Goal: Use online tool/utility: Utilize a website feature to perform a specific function

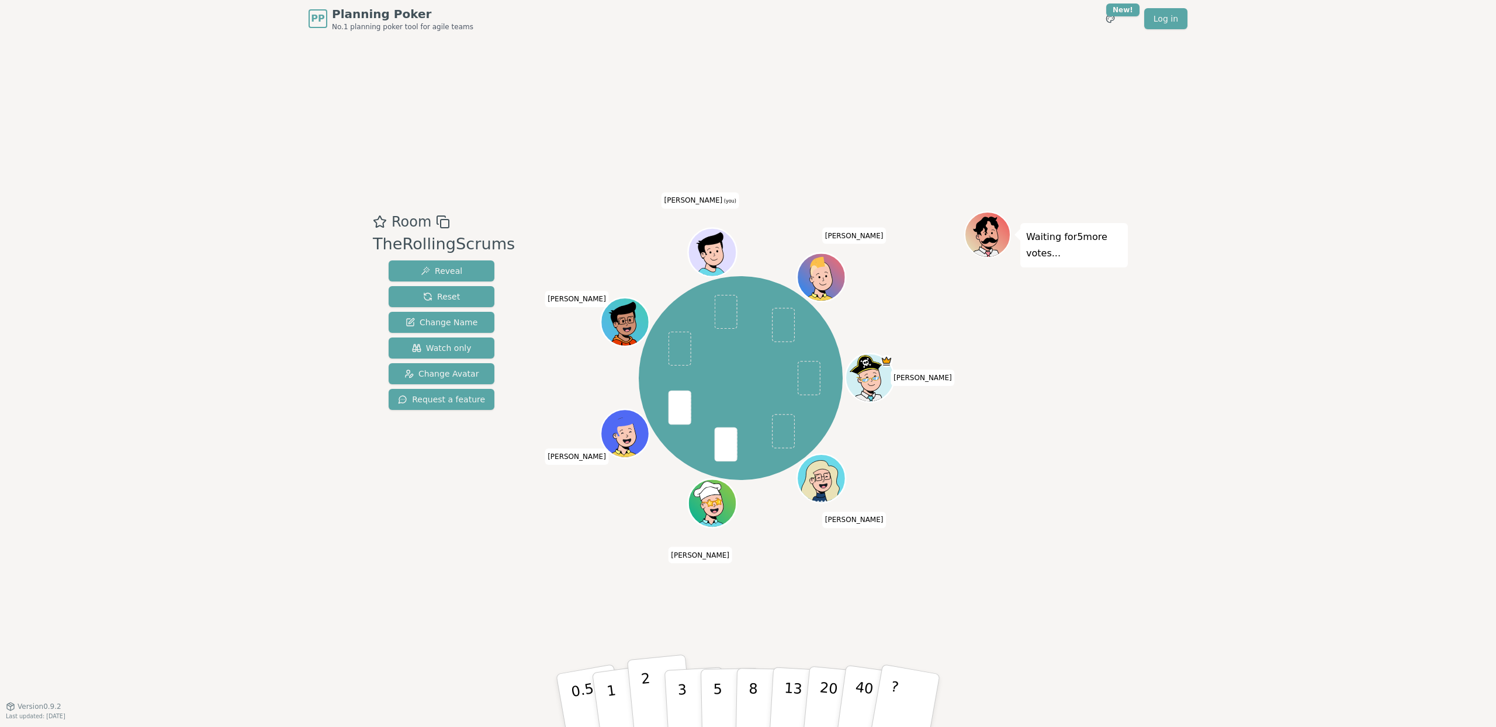
click at [634, 694] on button "2" at bounding box center [660, 701] width 67 height 93
click at [407, 585] on div "Room TheRollingScrums Reveal Reset Change Name Watch only Change Avatar Request…" at bounding box center [747, 371] width 759 height 669
drag, startPoint x: 1029, startPoint y: 637, endPoint x: 988, endPoint y: 623, distance: 43.8
click at [1029, 637] on div "Room TheRollingScrums Reveal Reset Change Name Watch only Change Avatar Request…" at bounding box center [747, 371] width 759 height 669
click at [621, 677] on button "1" at bounding box center [625, 701] width 70 height 95
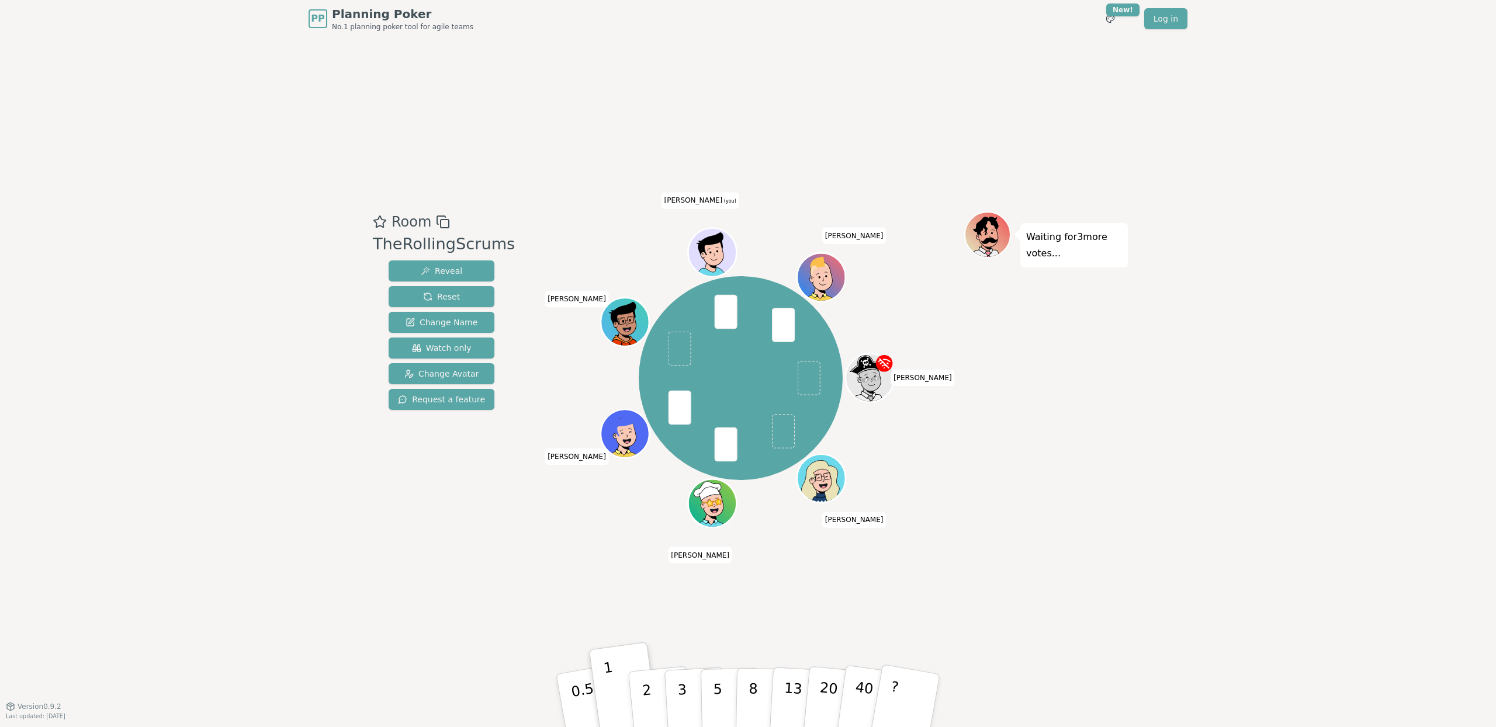
click at [346, 627] on div "PP Planning Poker No.1 planning poker tool for agile teams Toggle theme New! Lo…" at bounding box center [748, 363] width 1496 height 727
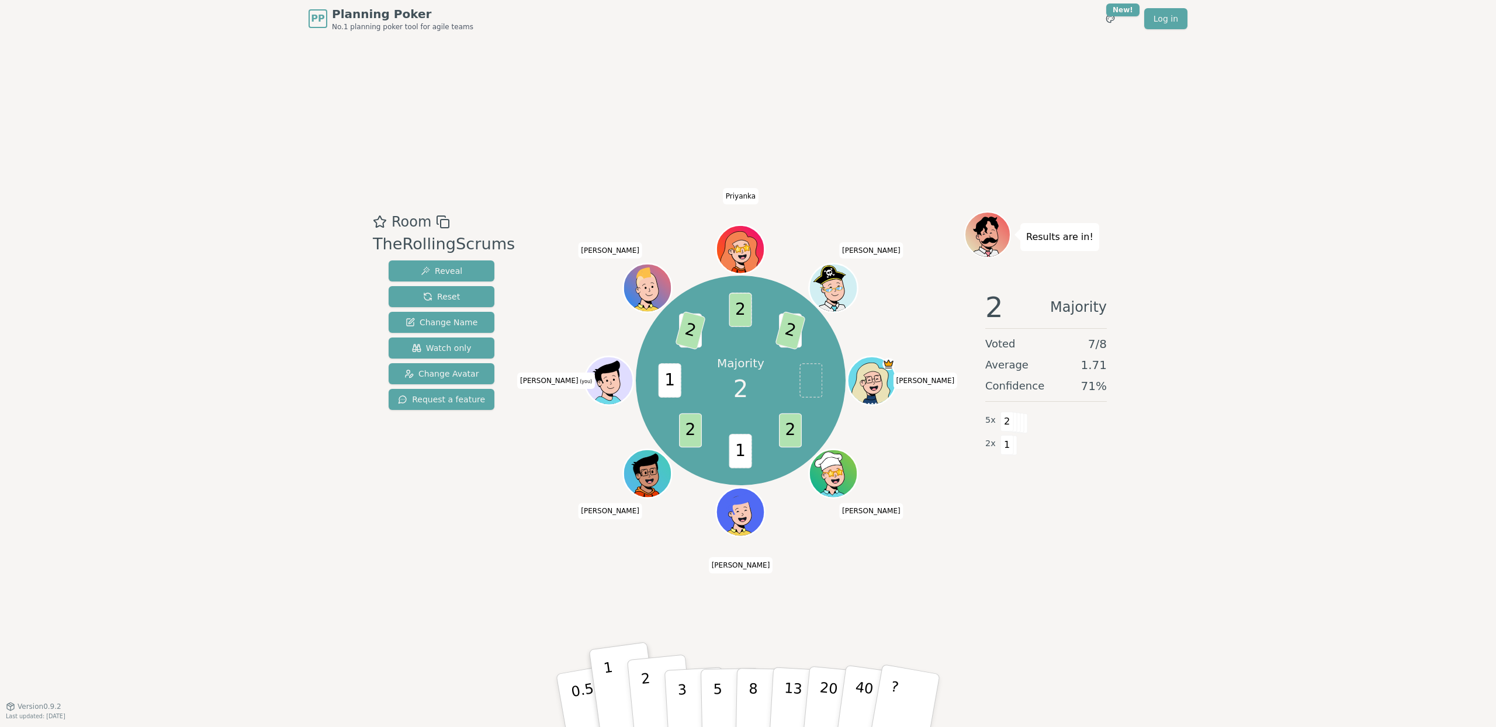
click at [650, 698] on p "2" at bounding box center [647, 703] width 15 height 64
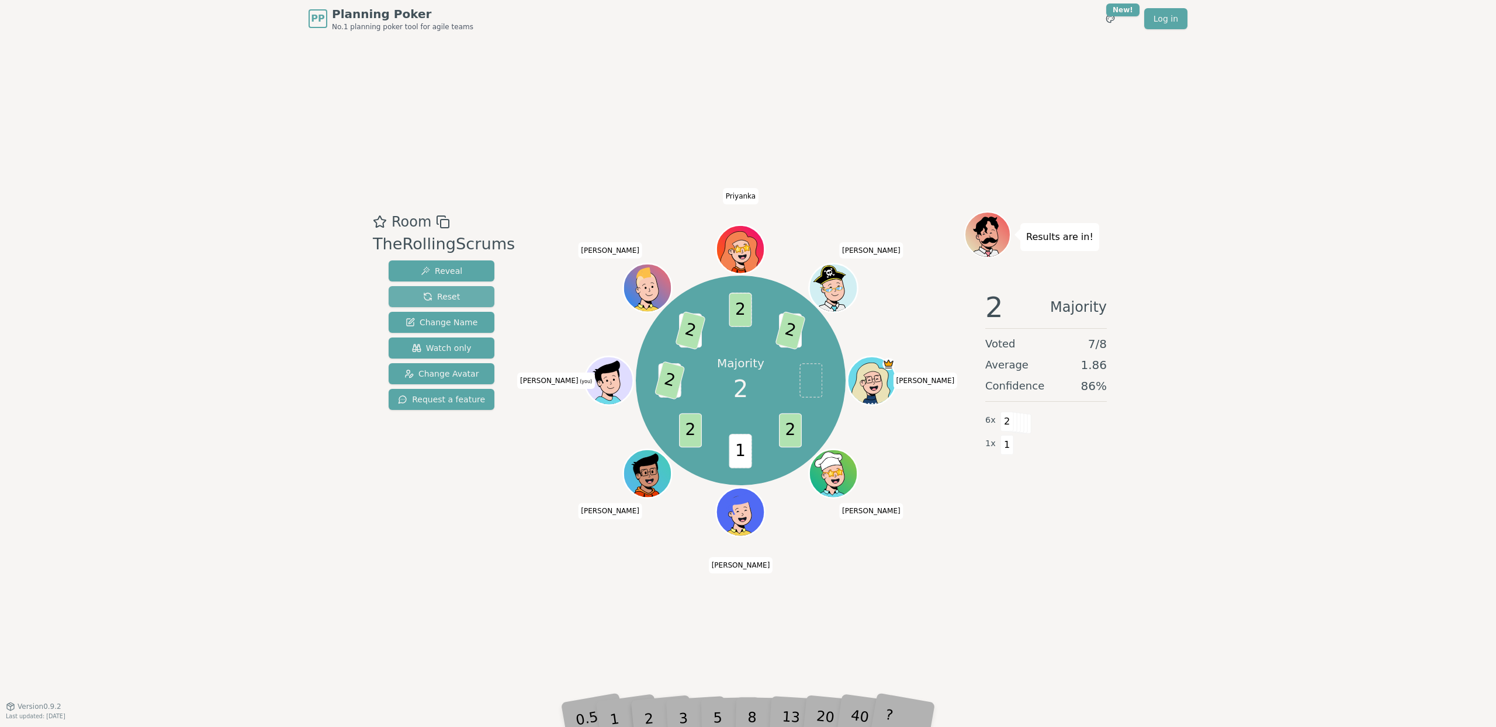
click at [464, 292] on button "Reset" at bounding box center [442, 296] width 106 height 21
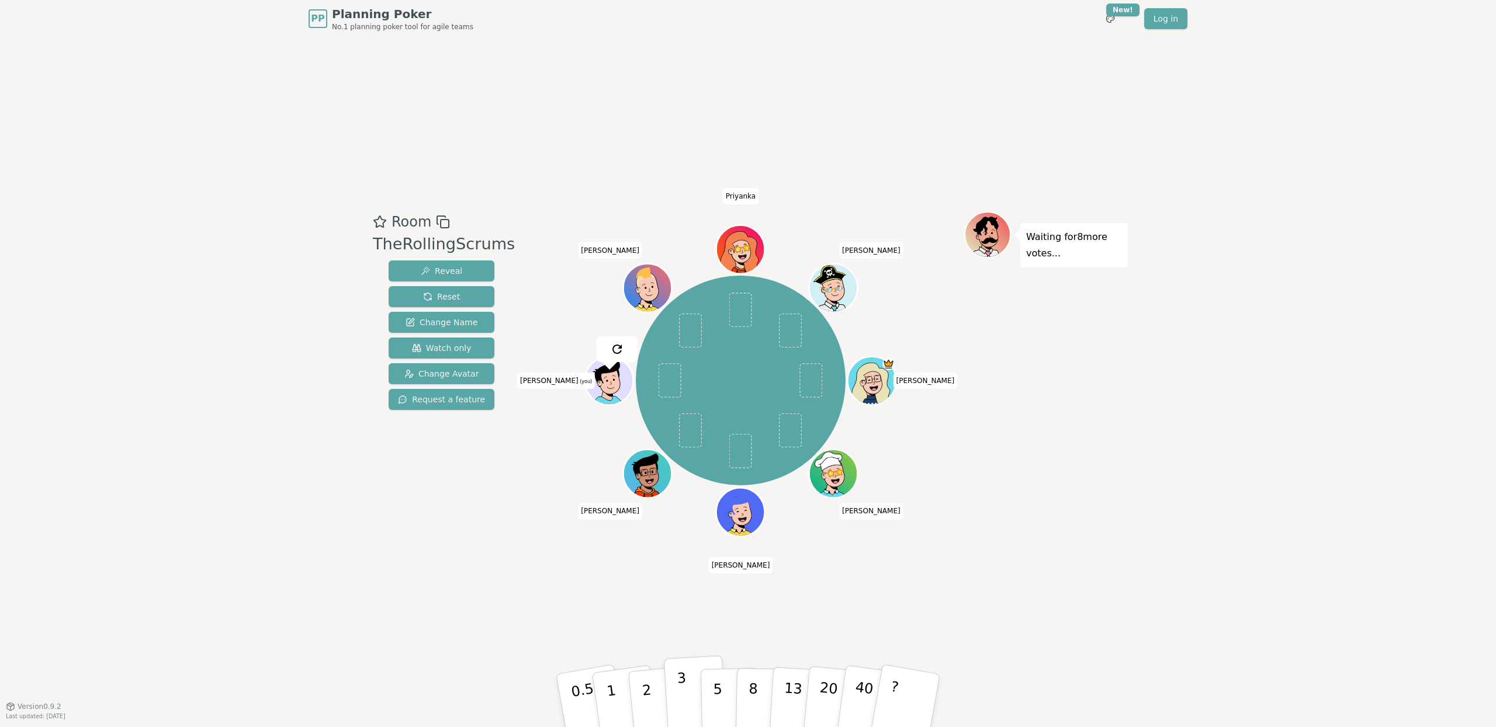
click at [692, 709] on button "3" at bounding box center [696, 700] width 64 height 91
click at [429, 511] on div "Room TheRollingScrums Reveal Reset Change Name Watch only Change Avatar Request…" at bounding box center [441, 371] width 147 height 321
click at [643, 630] on div "Room TheRollingScrums Reveal Reset Change Name Watch only Change Avatar Request…" at bounding box center [747, 371] width 759 height 669
click at [634, 690] on button "2" at bounding box center [660, 701] width 67 height 93
click at [606, 591] on div "Room TheRollingScrums Reveal Reset Change Name Watch only Change Avatar Request…" at bounding box center [747, 371] width 759 height 669
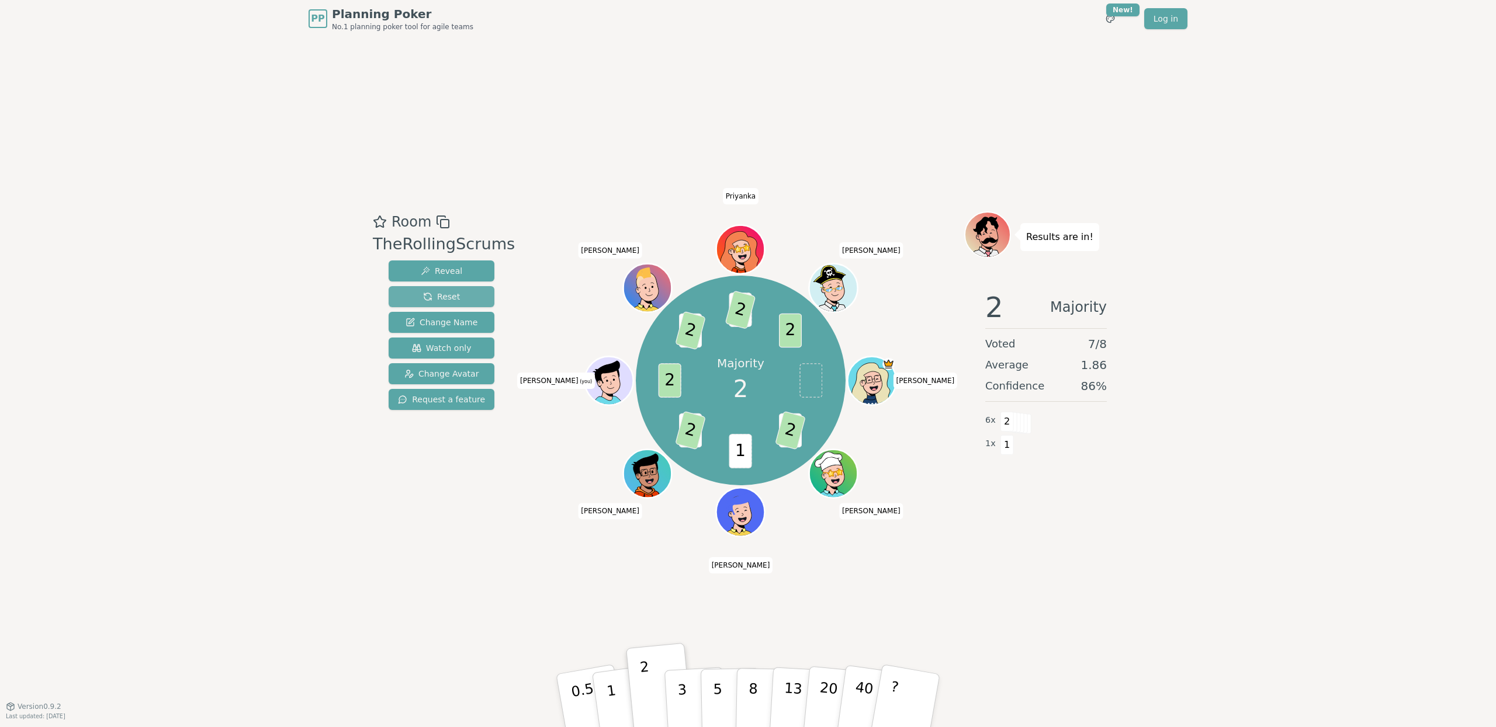
click at [457, 304] on button "Reset" at bounding box center [442, 296] width 106 height 21
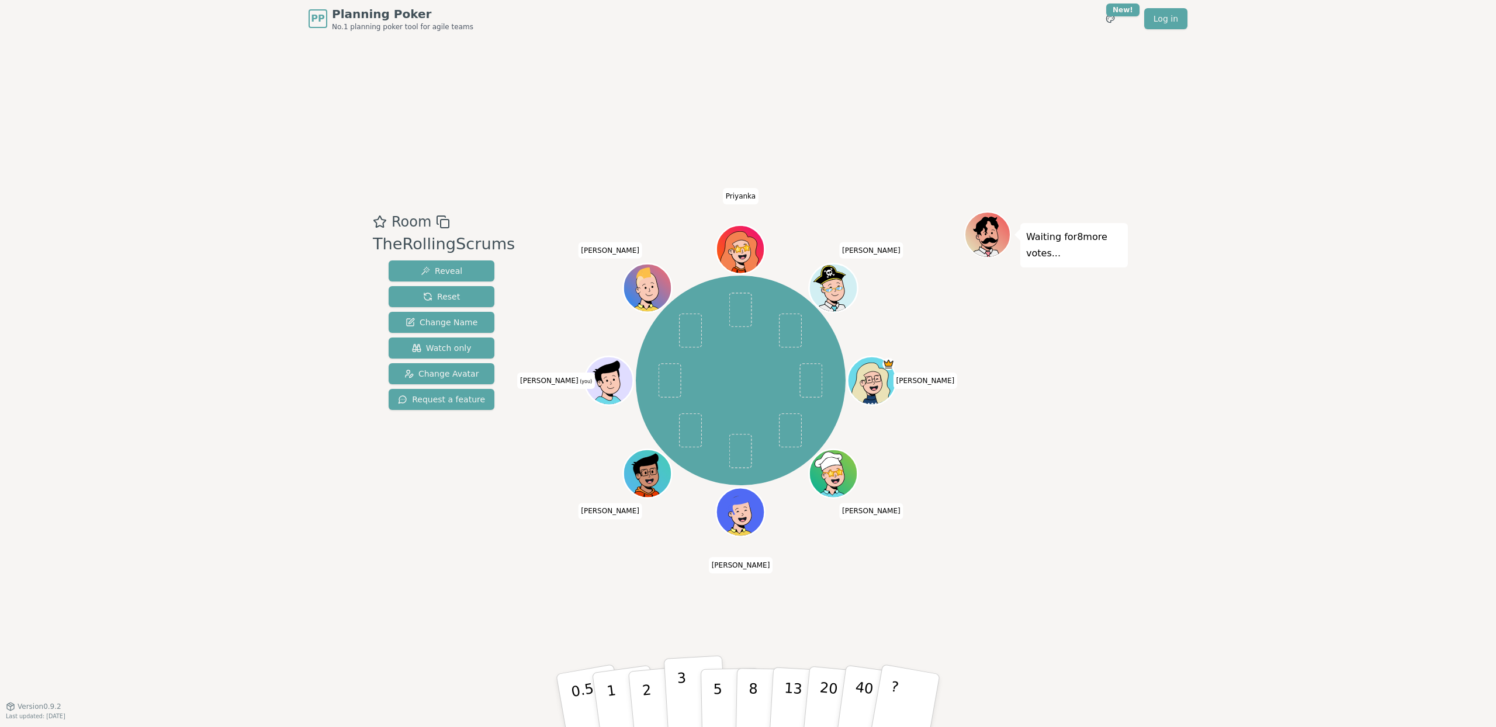
click at [696, 677] on button "3" at bounding box center [696, 700] width 64 height 91
click at [1111, 628] on div "Room TheRollingScrums Reveal Reset Change Name Watch only Change Avatar Request…" at bounding box center [747, 371] width 759 height 669
click at [652, 689] on button "2" at bounding box center [660, 701] width 67 height 93
click at [629, 686] on button "2" at bounding box center [660, 701] width 67 height 93
click at [473, 621] on div "Room TheRollingScrums Reveal Reset Change Name Watch only Change Avatar Request…" at bounding box center [747, 371] width 759 height 669
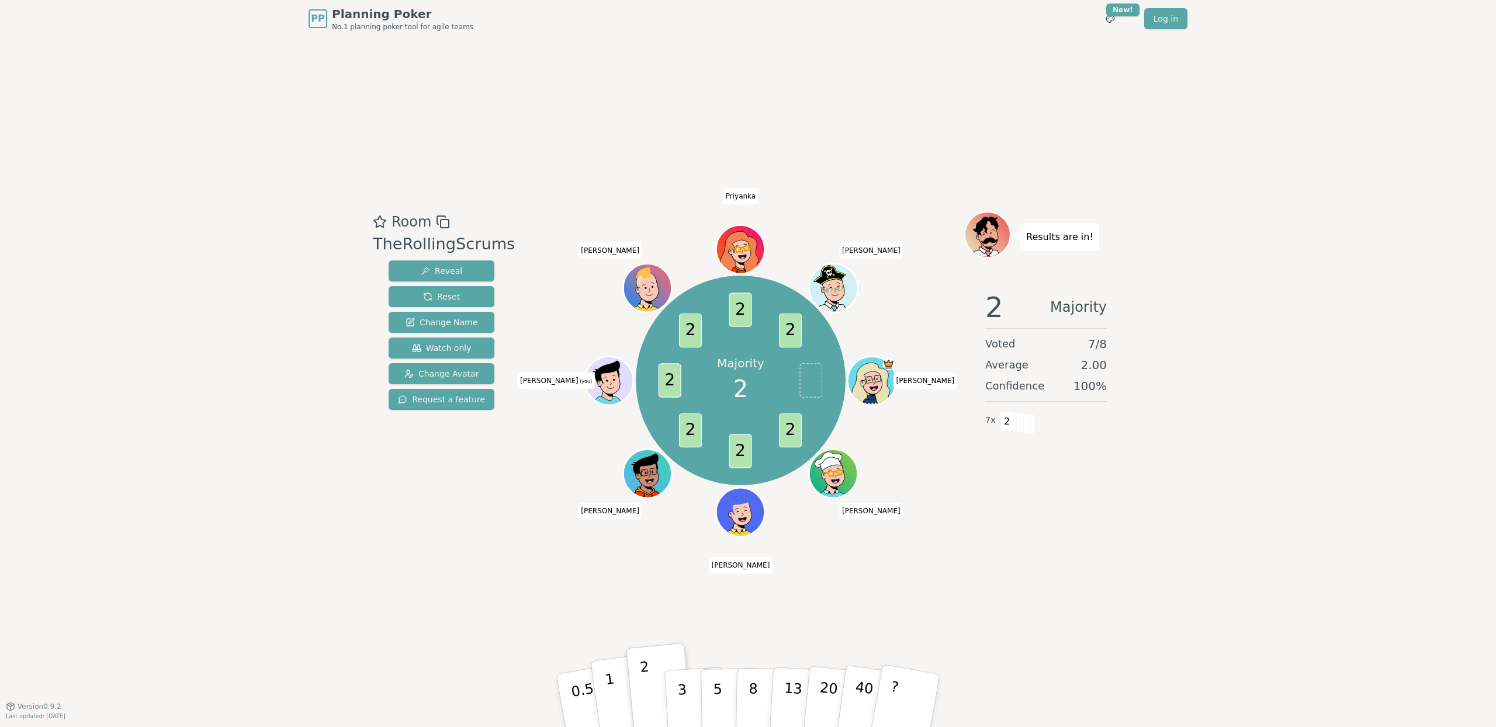
click at [616, 681] on button "1" at bounding box center [625, 701] width 70 height 95
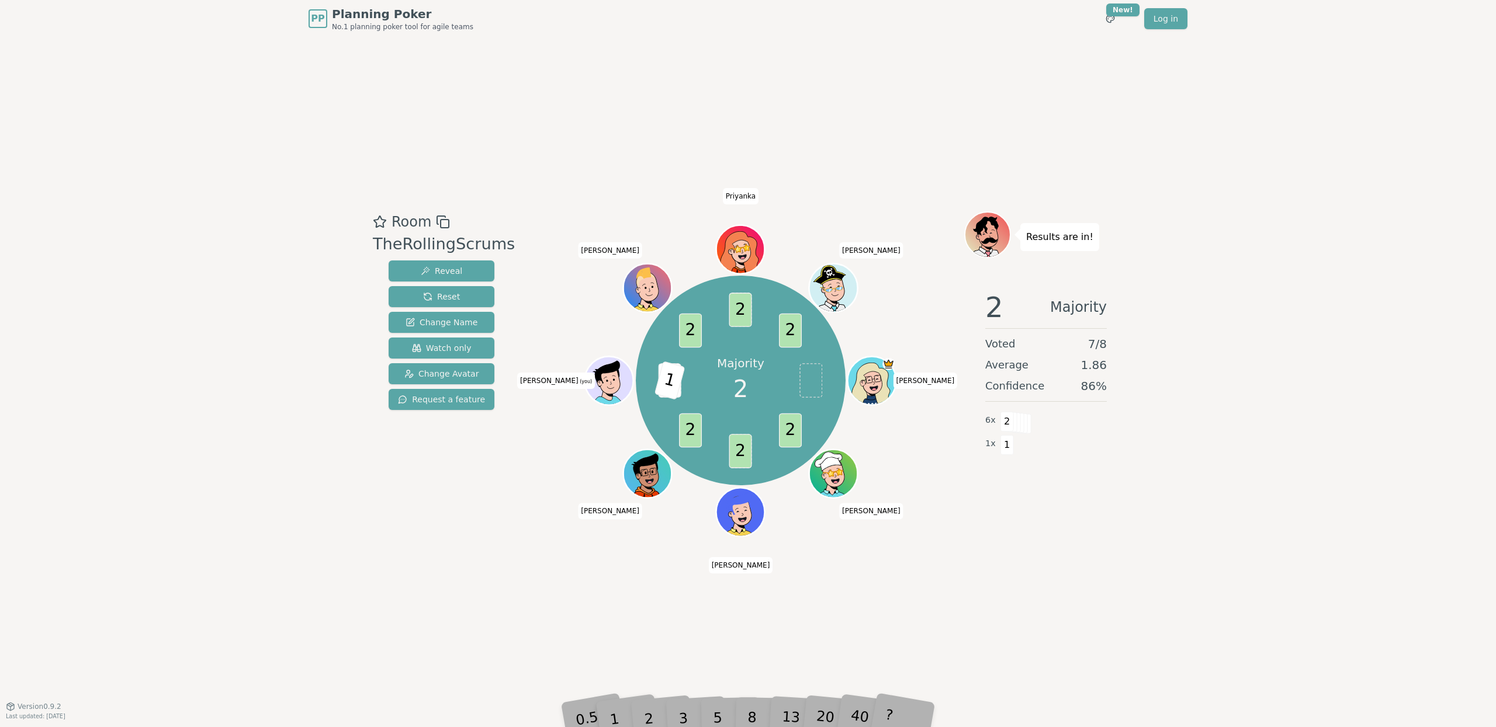
click at [473, 556] on div "Room TheRollingScrums Reveal Reset Change Name Watch only Change Avatar Request…" at bounding box center [747, 371] width 759 height 669
click at [440, 265] on span "Reveal" at bounding box center [441, 271] width 41 height 12
click at [440, 295] on span "Reset" at bounding box center [441, 297] width 37 height 12
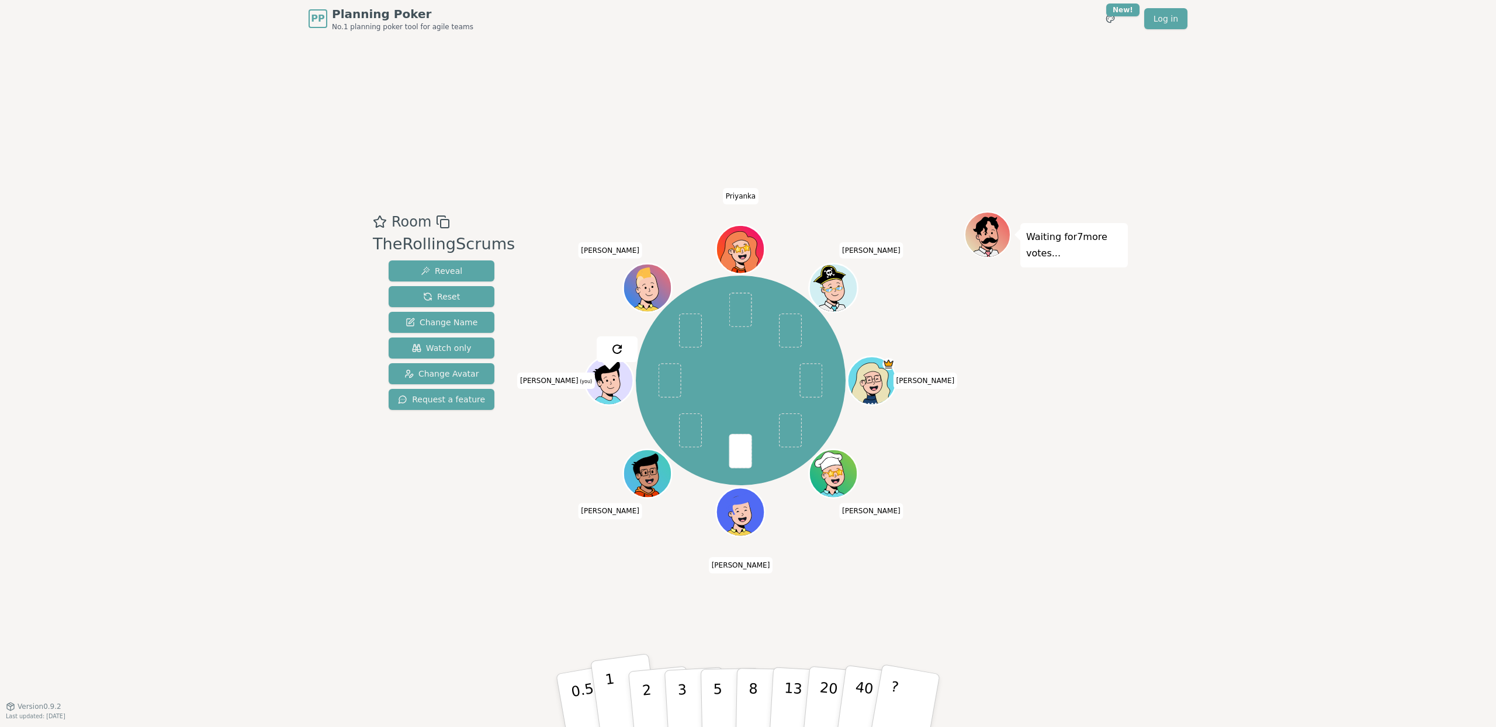
click at [609, 695] on p "1" at bounding box center [613, 703] width 18 height 64
click at [430, 541] on div "Room TheRollingScrums Reveal Reset Change Name Watch only Change Avatar Request…" at bounding box center [747, 371] width 759 height 669
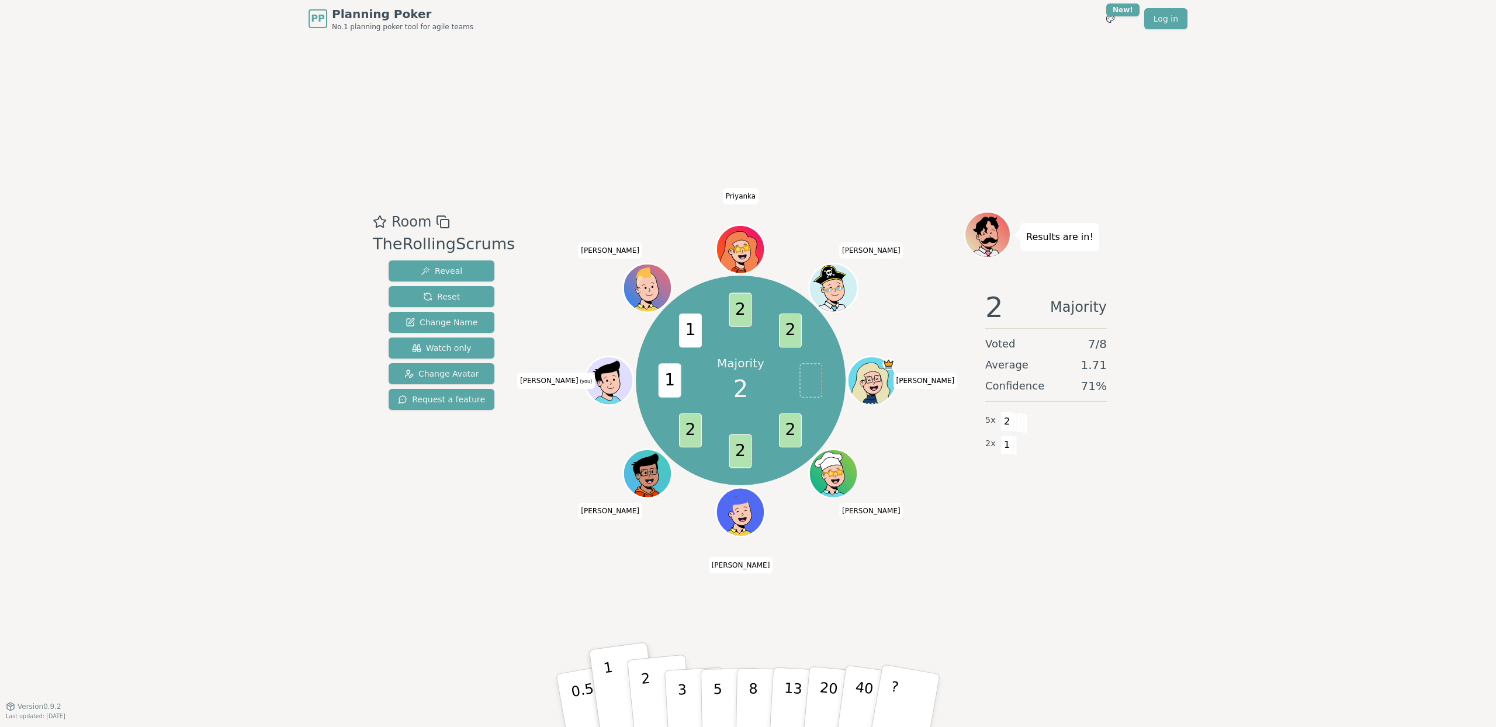
click at [648, 696] on p "2" at bounding box center [647, 703] width 15 height 64
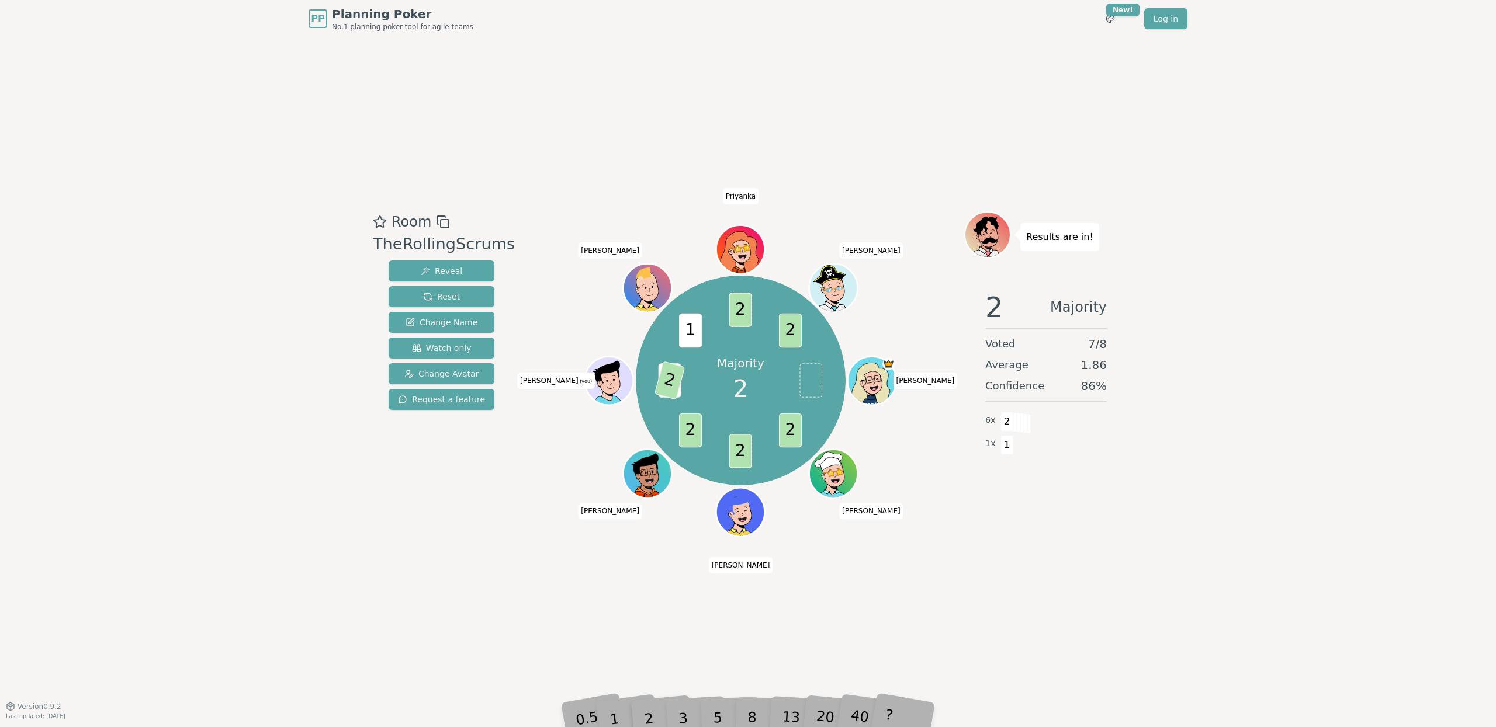
click at [549, 613] on div "Room TheRollingScrums Reveal Reset Change Name Watch only Change Avatar Request…" at bounding box center [747, 371] width 759 height 669
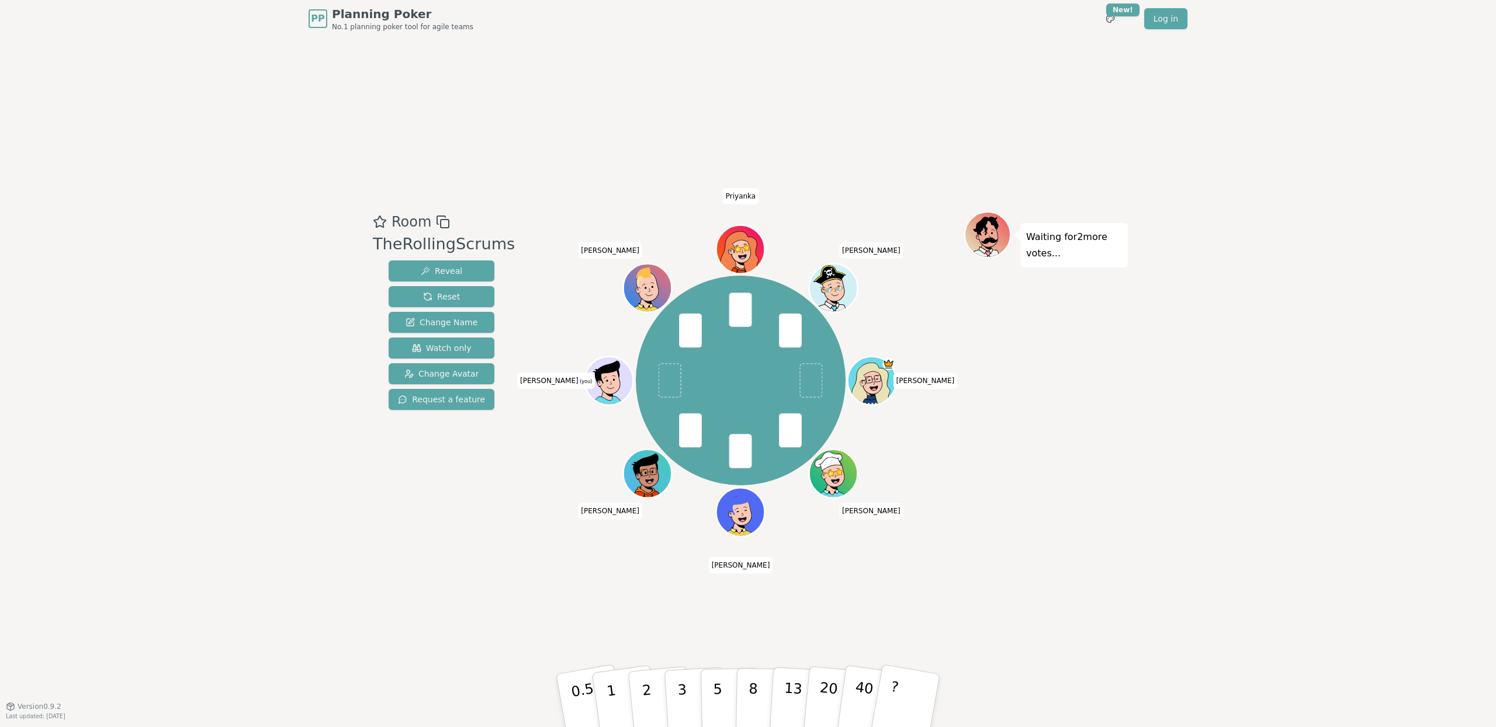
click at [682, 645] on div "Room TheRollingScrums Reveal Reset Change Name Watch only Change Avatar Request…" at bounding box center [747, 371] width 759 height 669
click at [648, 680] on p "2" at bounding box center [647, 703] width 15 height 64
click at [639, 706] on button "2" at bounding box center [660, 701] width 67 height 93
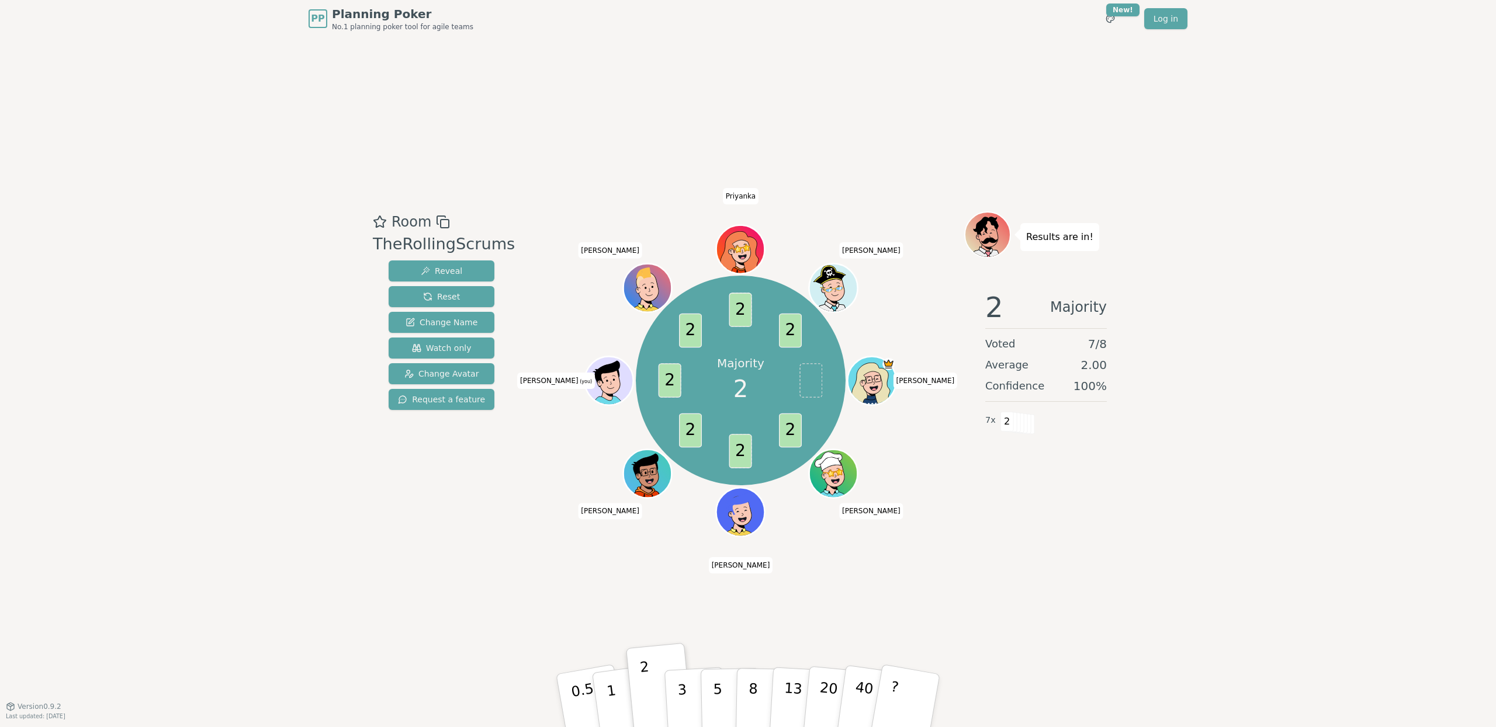
click at [462, 144] on div "Room TheRollingScrums Reveal Reset Change Name Watch only Change Avatar Request…" at bounding box center [747, 371] width 759 height 669
click at [446, 555] on div "Room TheRollingScrums Reveal Reset Change Name Watch only Change Avatar Request…" at bounding box center [747, 371] width 759 height 669
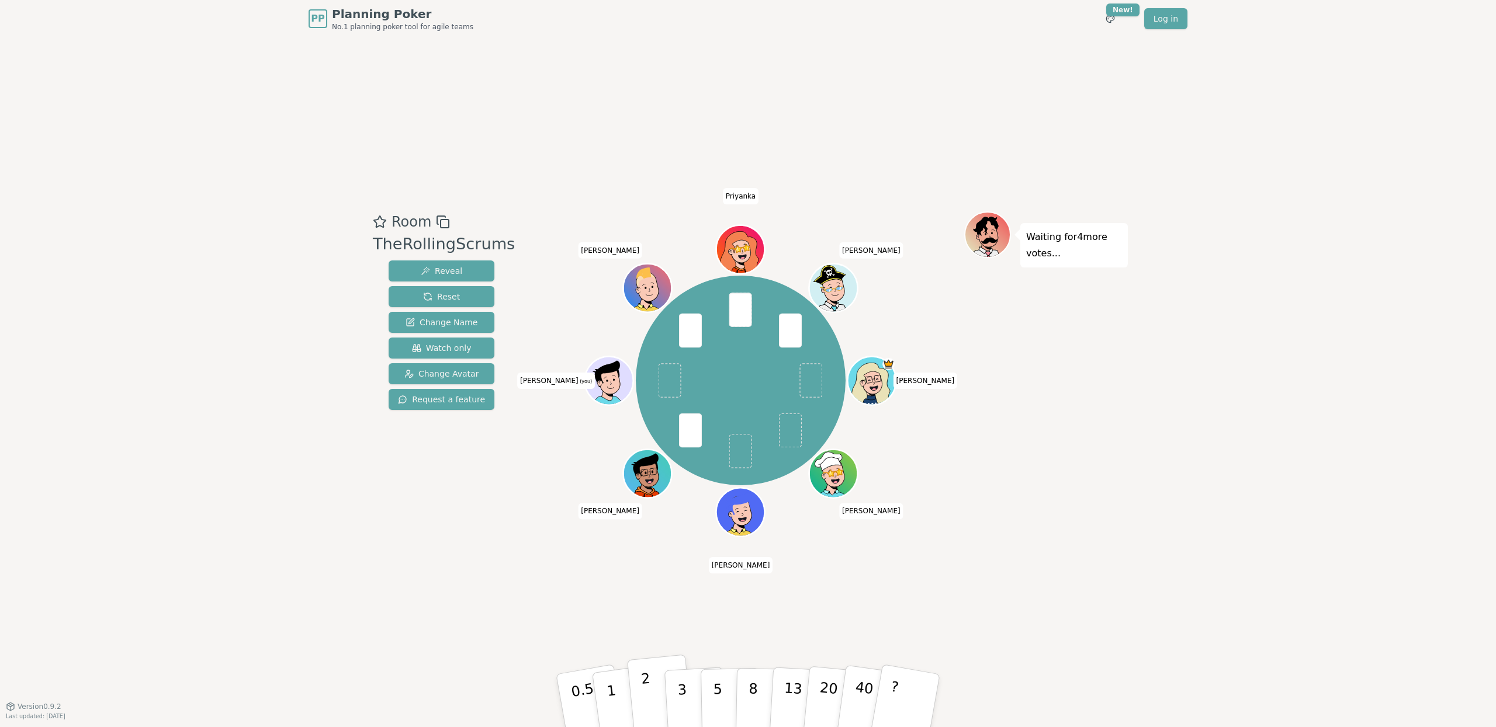
click at [647, 685] on p "2" at bounding box center [647, 703] width 15 height 64
click at [466, 616] on div "Room TheRollingScrums Reveal Reset Change Name Watch only Change Avatar Request…" at bounding box center [747, 371] width 759 height 669
click at [682, 686] on p "3" at bounding box center [683, 702] width 13 height 64
